Goal: Task Accomplishment & Management: Manage account settings

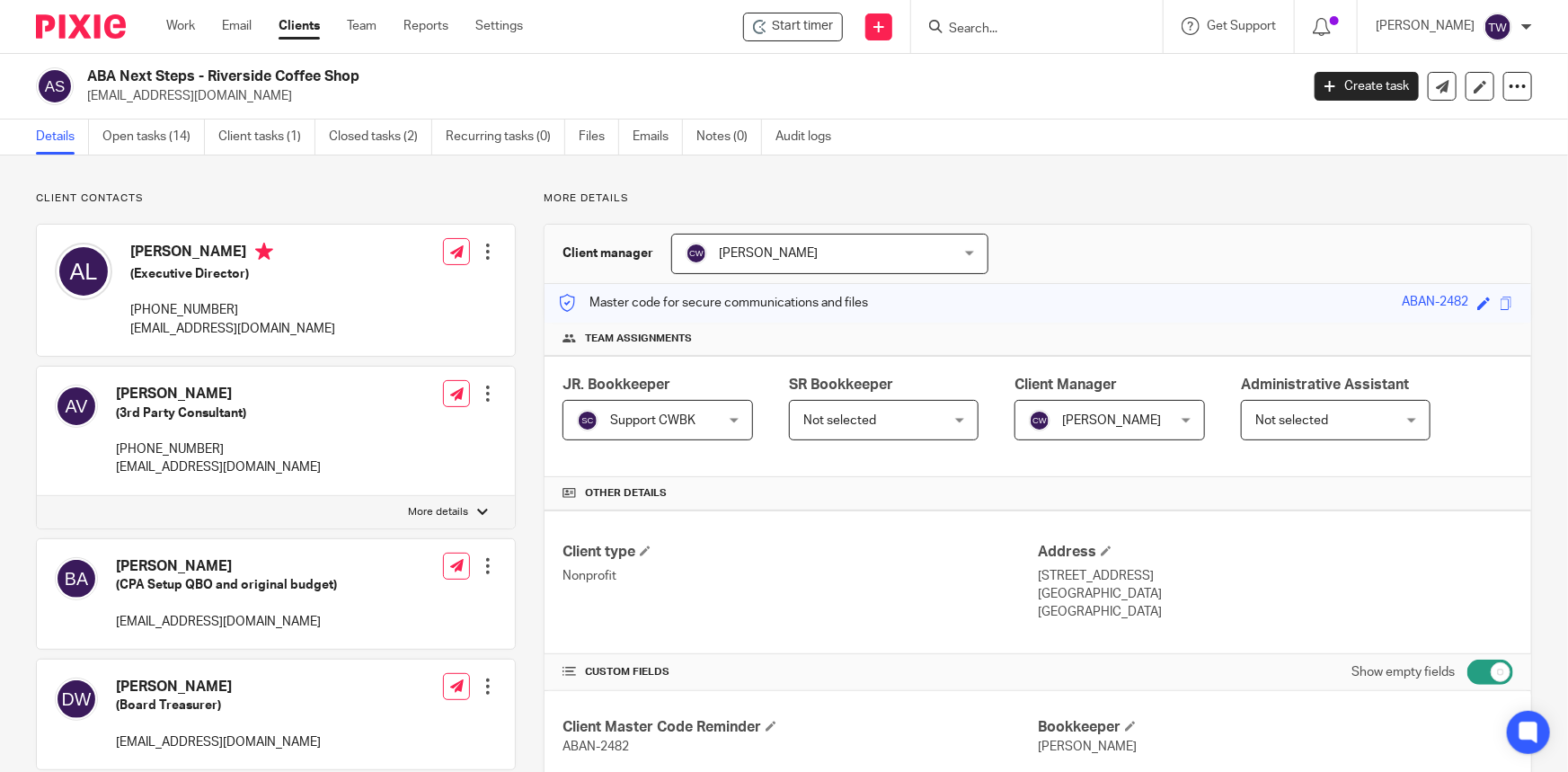
scroll to position [572, 0]
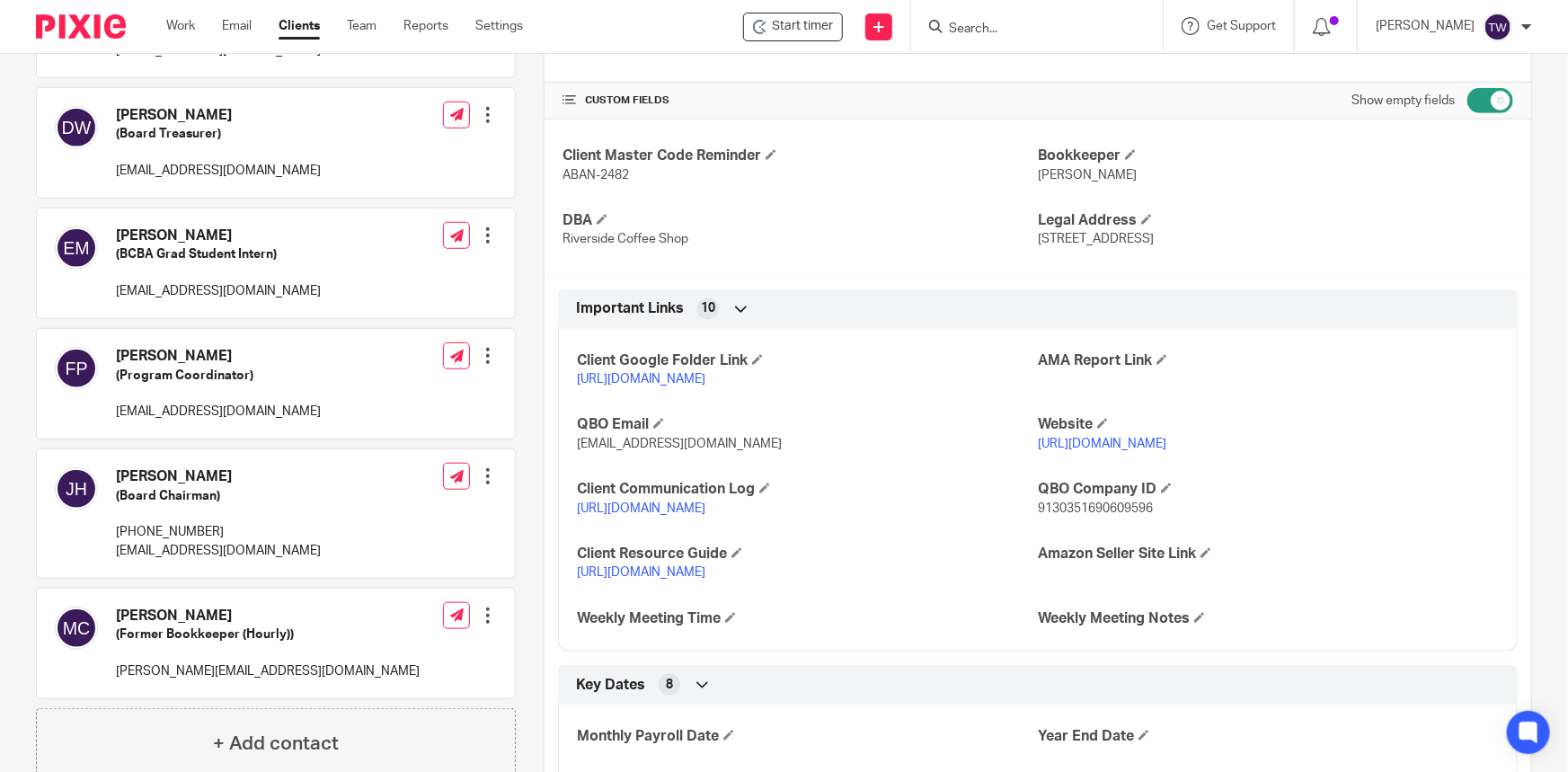
click at [293, 25] on link "Clients" at bounding box center [298, 26] width 41 height 18
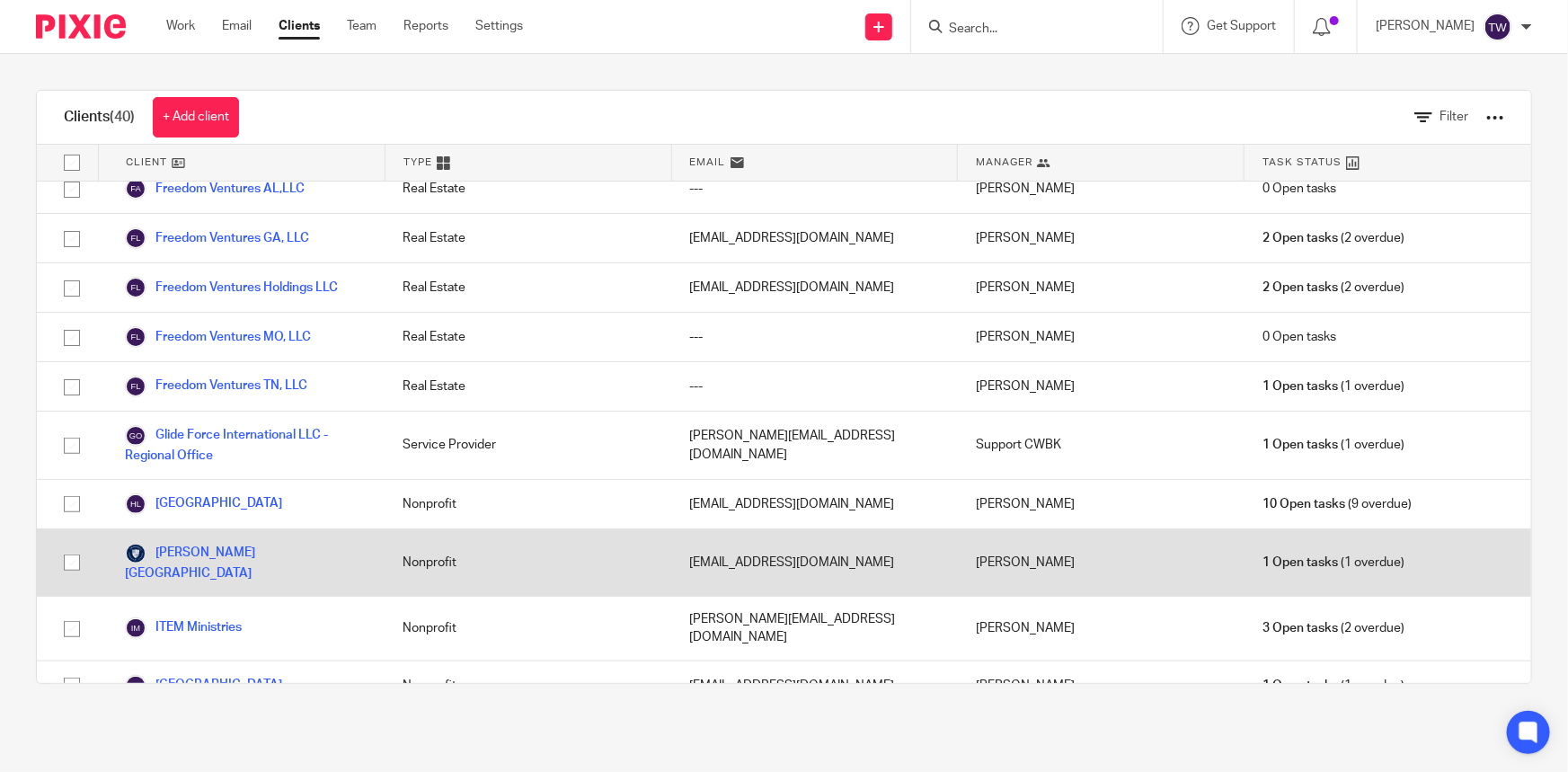
scroll to position [817, 0]
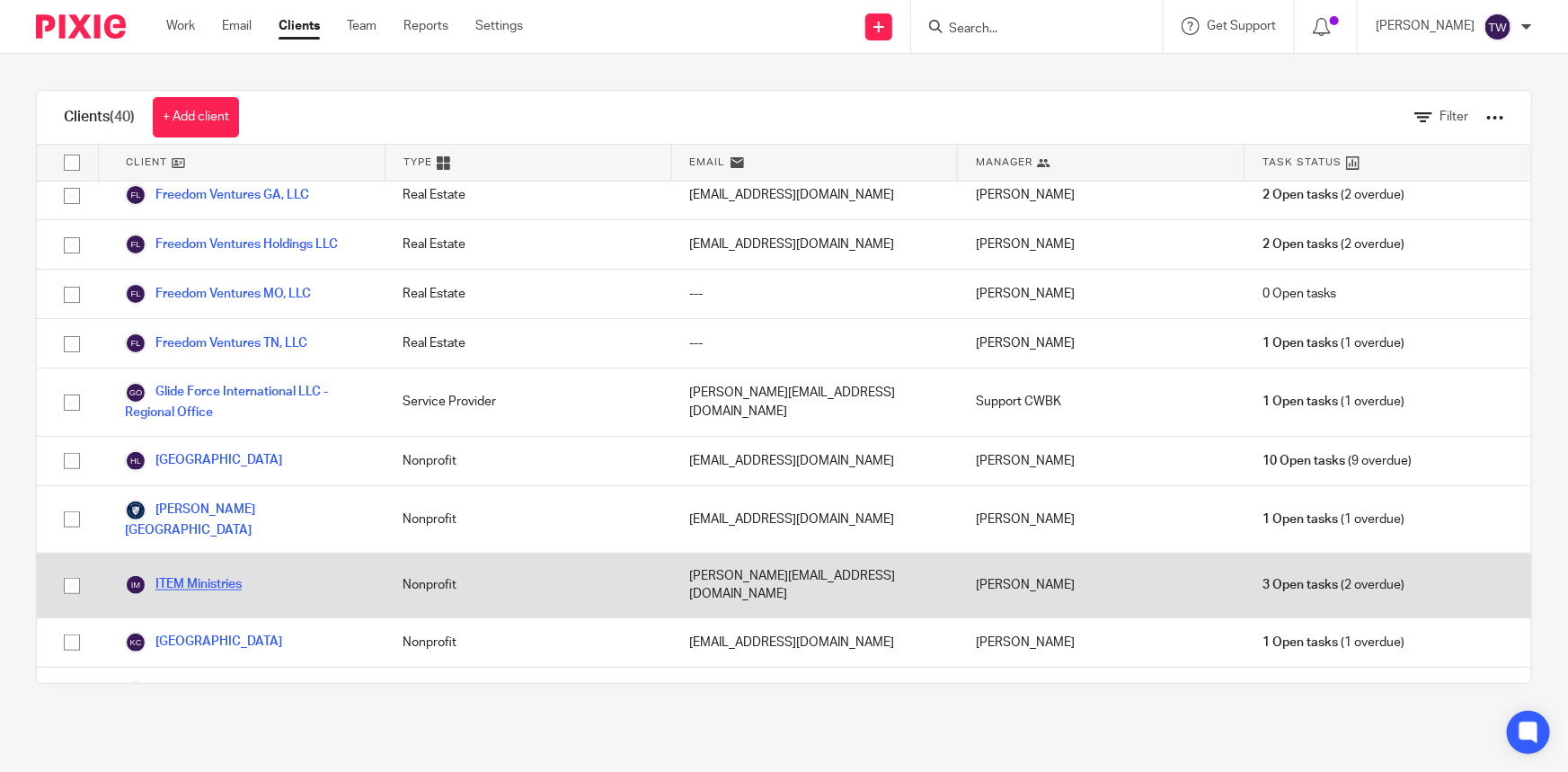
click at [207, 575] on link "ITEM Ministries" at bounding box center [183, 586] width 116 height 22
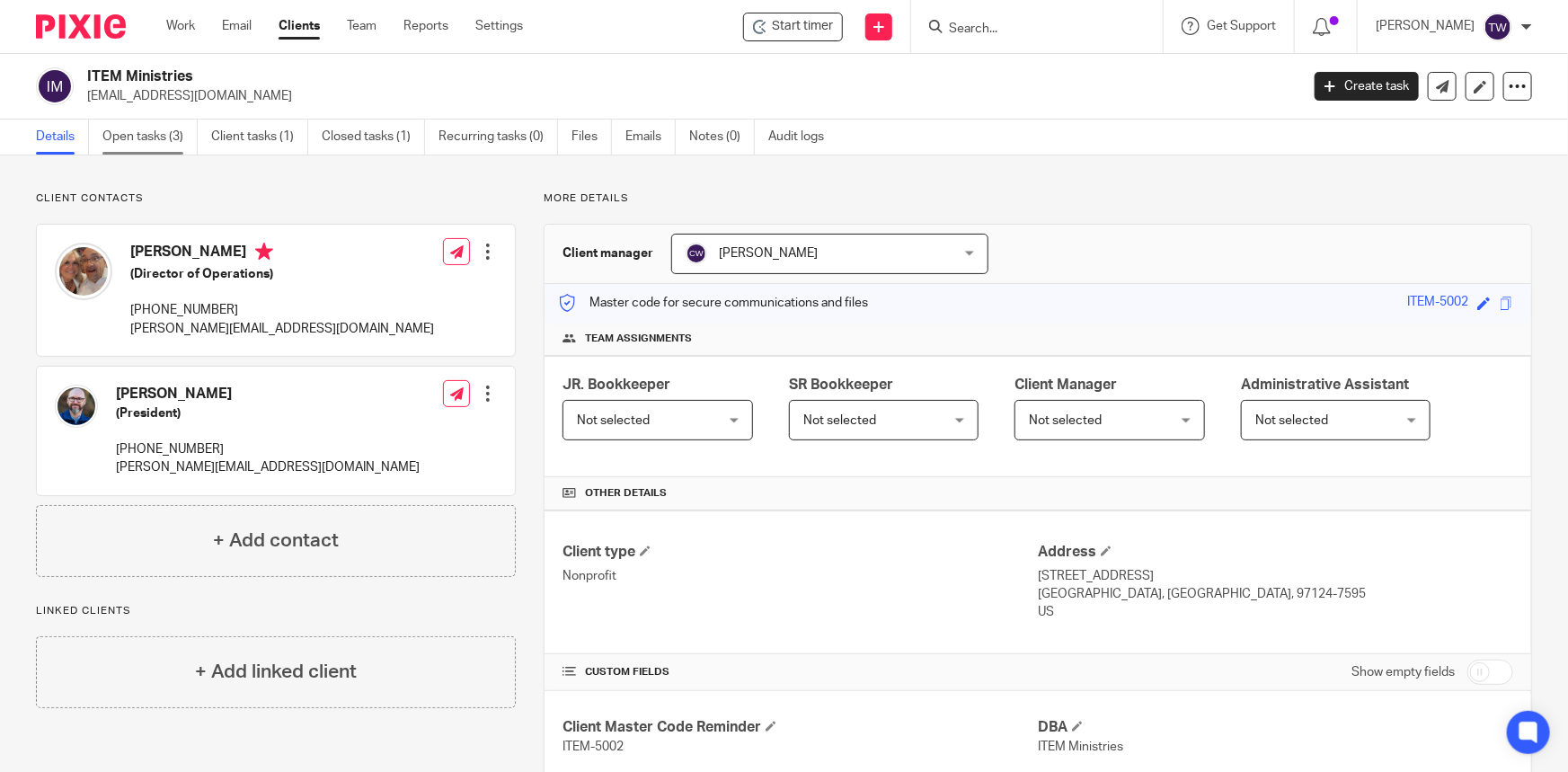
click at [145, 135] on link "Open tasks (3)" at bounding box center [150, 136] width 95 height 35
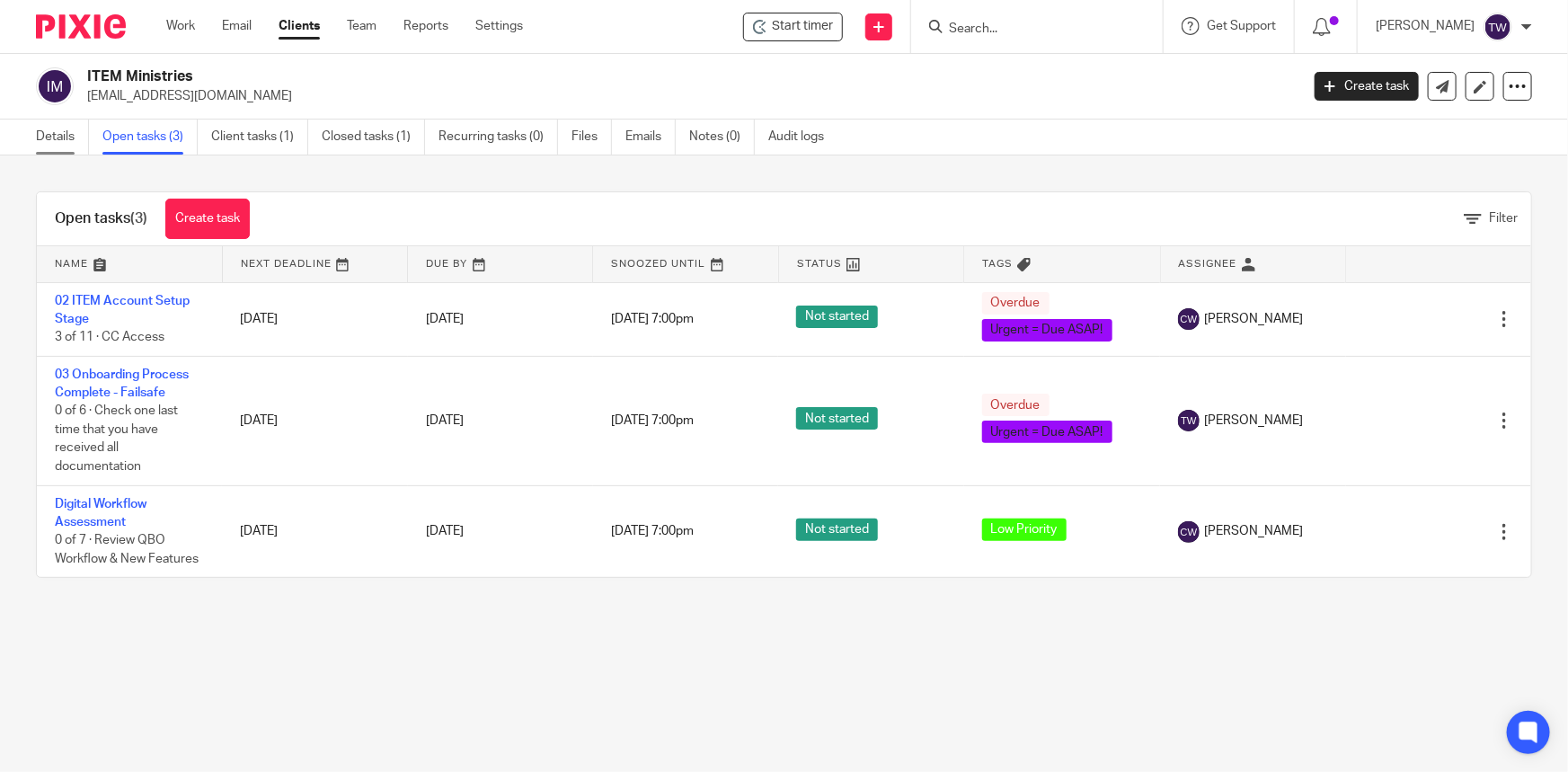
click at [41, 140] on link "Details" at bounding box center [63, 136] width 53 height 35
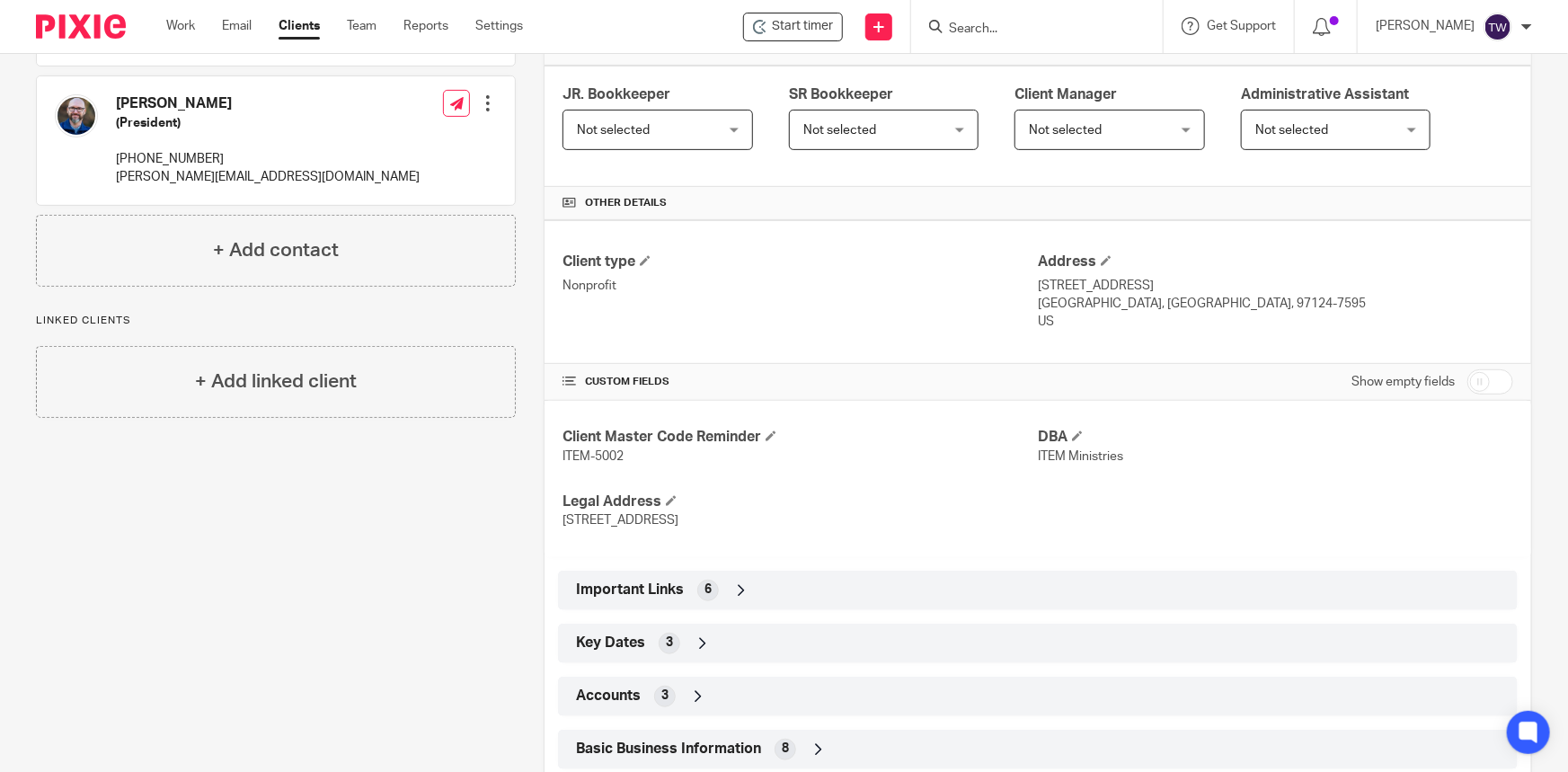
scroll to position [326, 0]
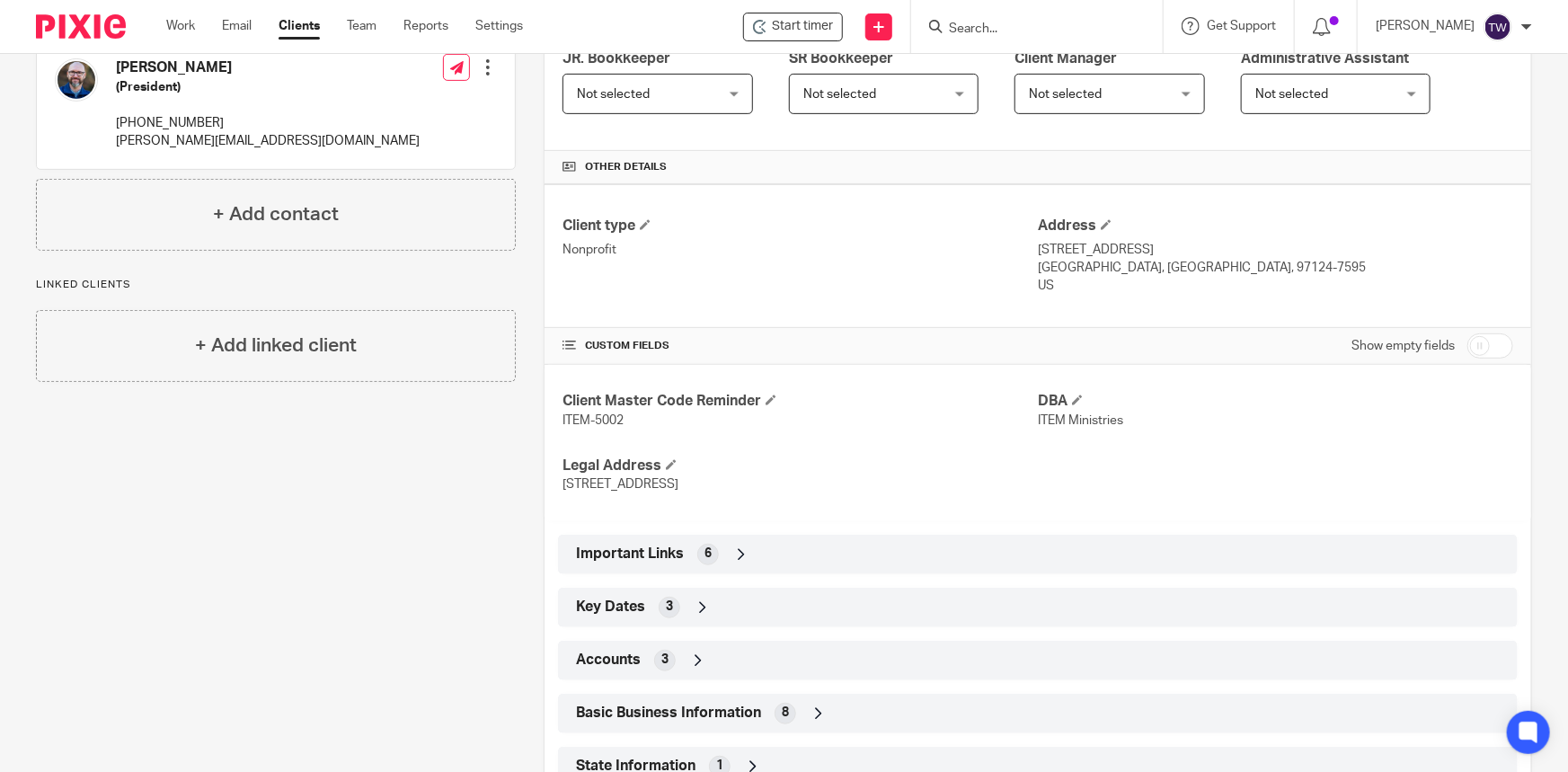
click at [735, 555] on icon at bounding box center [741, 555] width 18 height 18
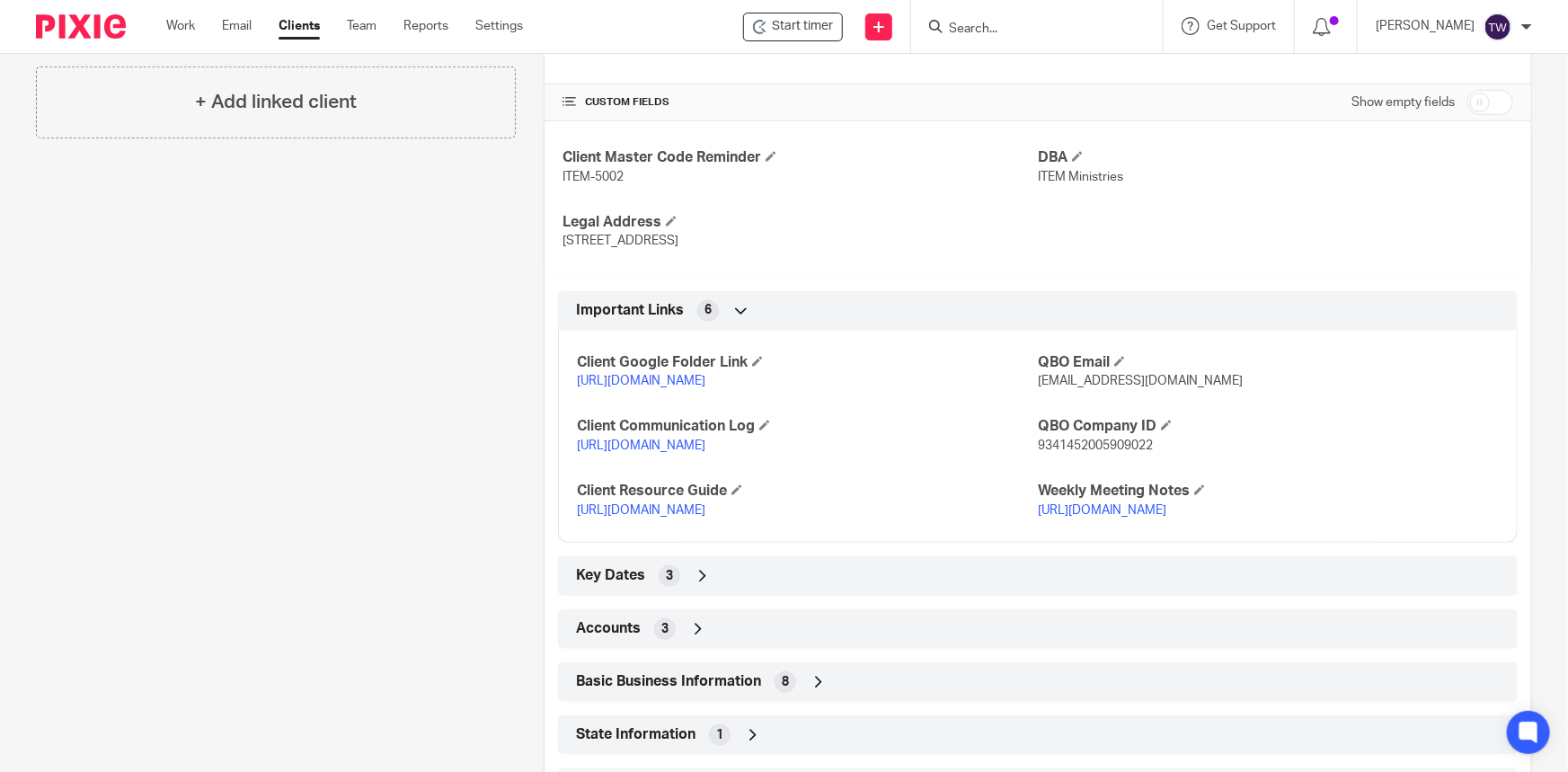
scroll to position [572, 0]
click at [663, 515] on link "[URL][DOMAIN_NAME]" at bounding box center [640, 508] width 128 height 13
